Goal: Navigation & Orientation: Go to known website

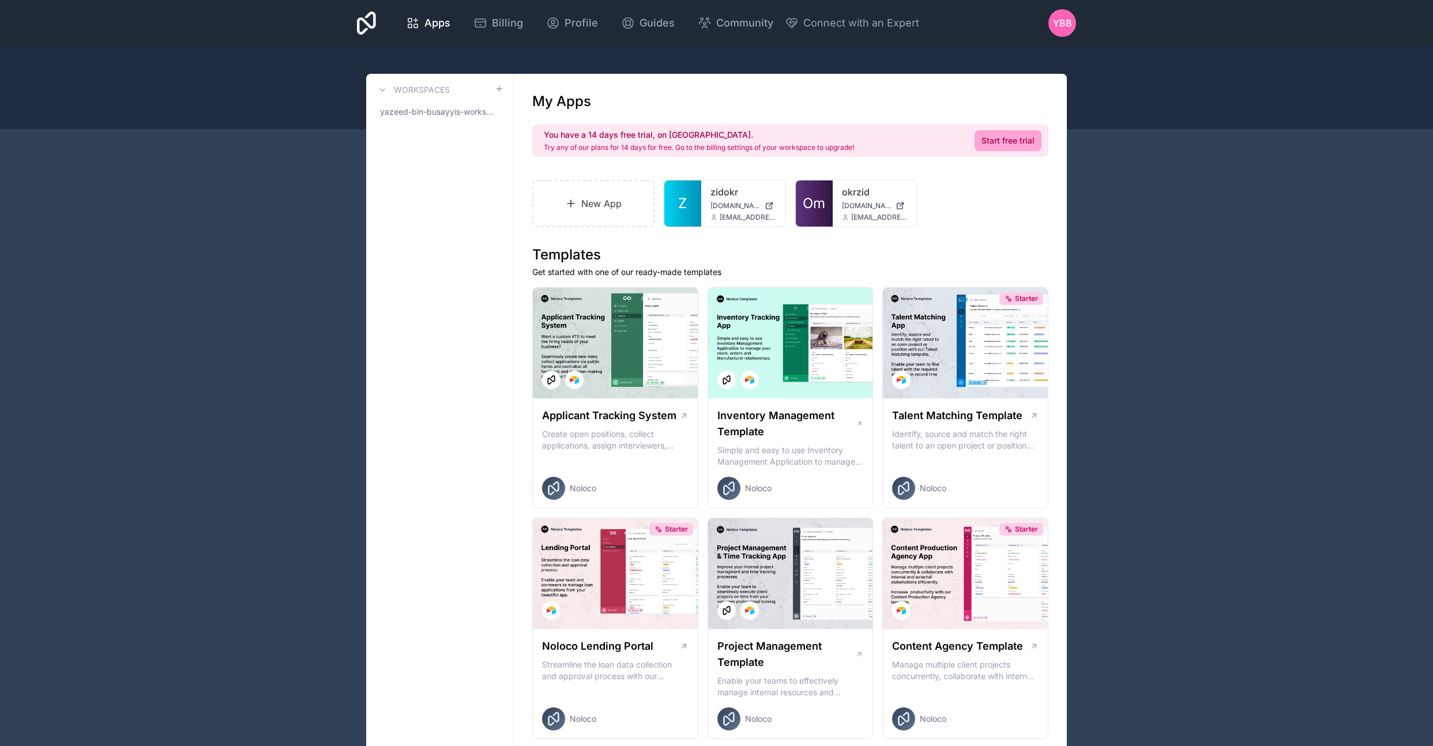
click at [1075, 17] on div "YBB" at bounding box center [1062, 23] width 28 height 28
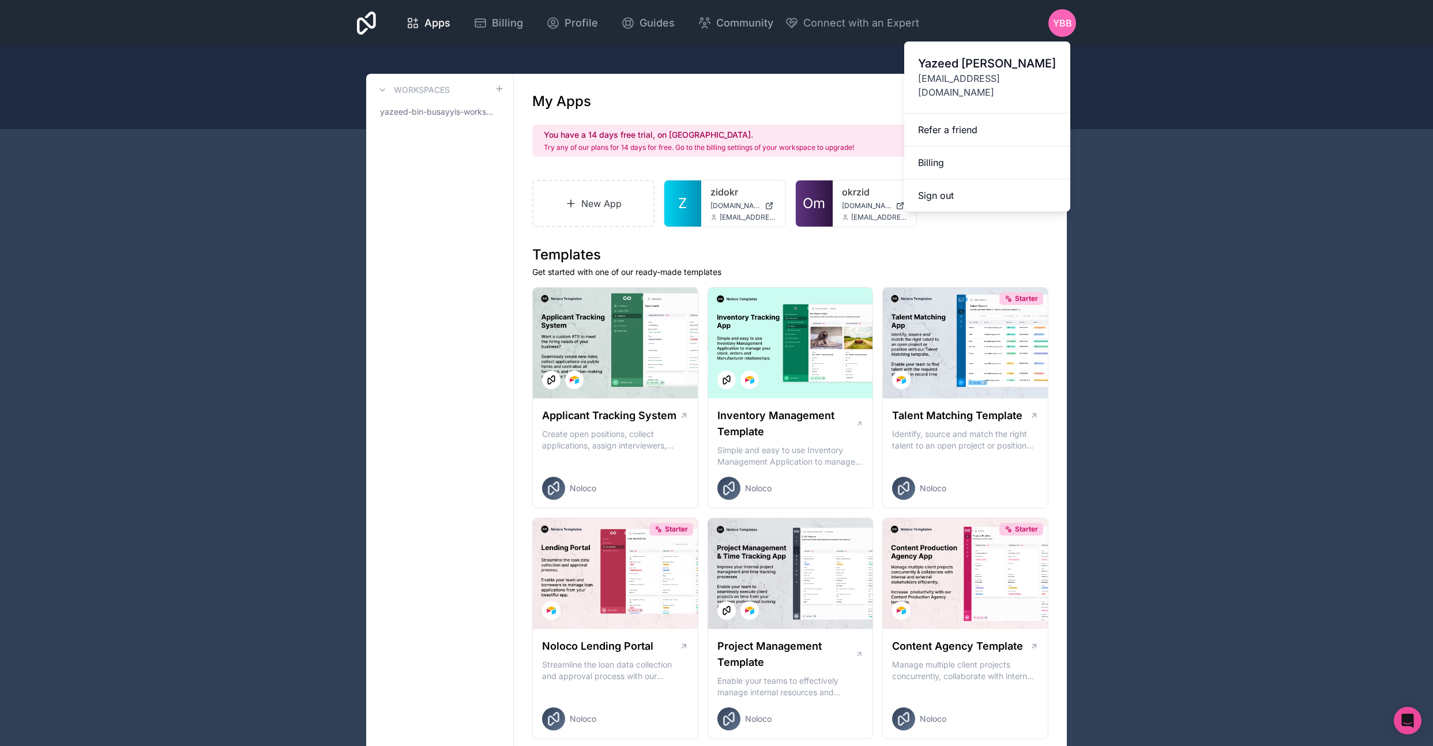
click at [965, 179] on button "Sign out" at bounding box center [987, 195] width 166 height 32
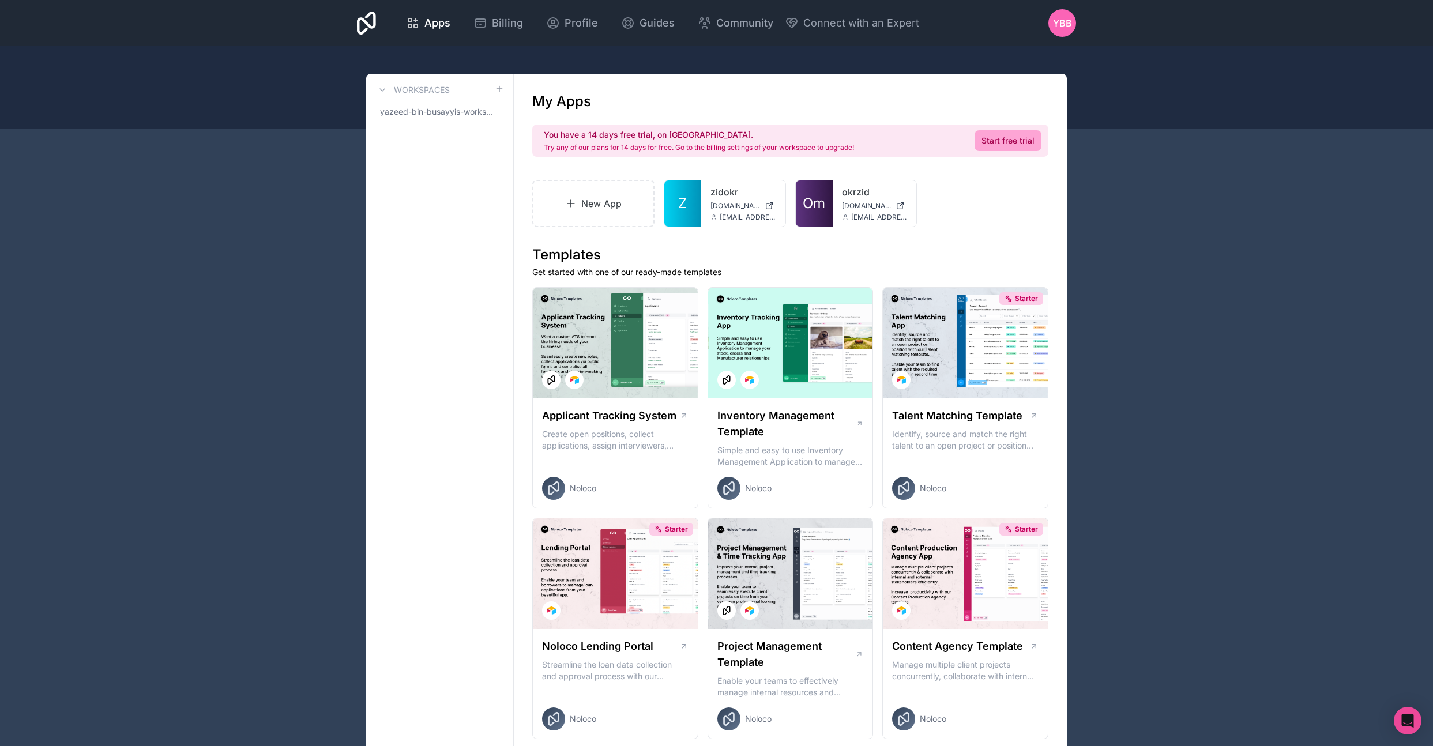
click at [851, 213] on span "[EMAIL_ADDRESS][DOMAIN_NAME]" at bounding box center [879, 217] width 56 height 9
click at [810, 207] on span "Om" at bounding box center [814, 203] width 22 height 18
click at [853, 209] on span "[DOMAIN_NAME]" at bounding box center [867, 205] width 50 height 9
